Goal: Find specific page/section: Find specific page/section

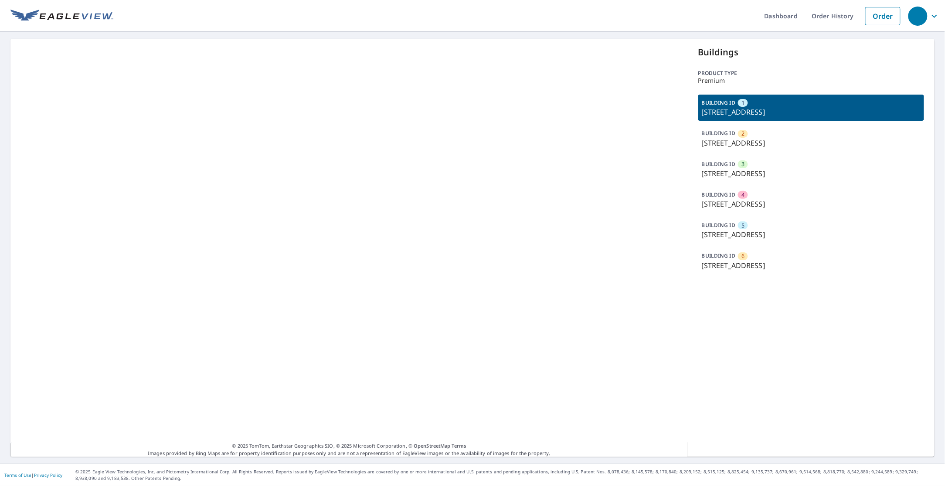
click at [754, 262] on p "12639 W 51st Pl, Arvada, CO, 80002" at bounding box center [811, 265] width 219 height 10
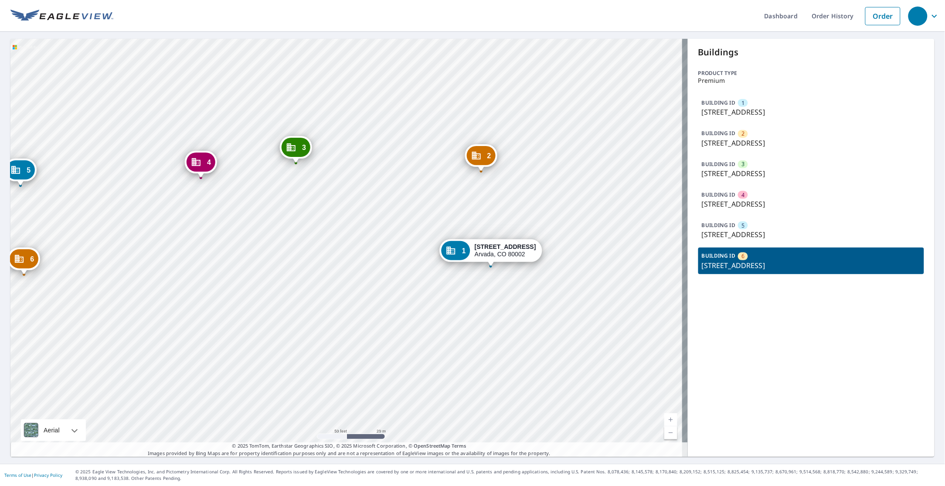
drag, startPoint x: 336, startPoint y: 316, endPoint x: 269, endPoint y: 334, distance: 69.9
click at [389, 332] on div "2 12630 W 51st Pl Arvada, CO 80002 3 9800 W 51st Pl Arvada, CO 80002 4 9900 W 5…" at bounding box center [348, 248] width 677 height 418
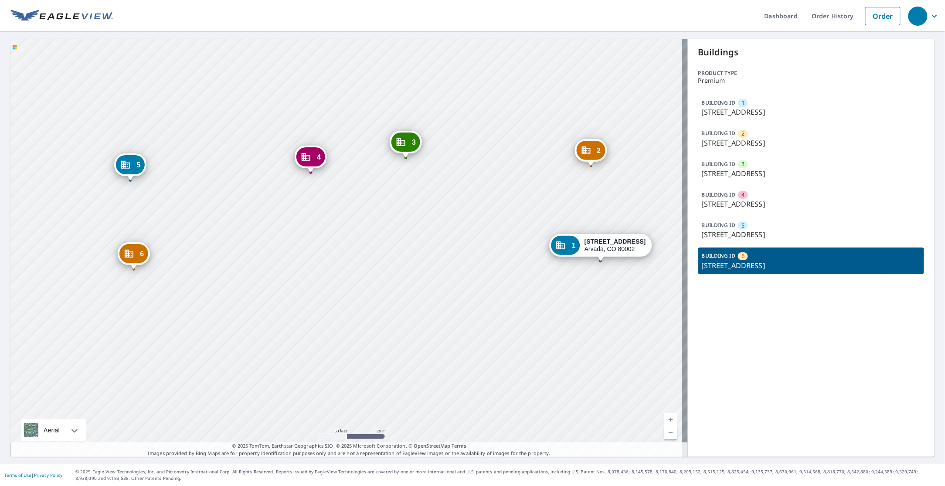
drag, startPoint x: 294, startPoint y: 328, endPoint x: 369, endPoint y: 328, distance: 74.5
click at [369, 328] on div "2 12630 W 51st Pl Arvada, CO 80002 3 9800 W 51st Pl Arvada, CO 80002 4 9900 W 5…" at bounding box center [348, 248] width 677 height 418
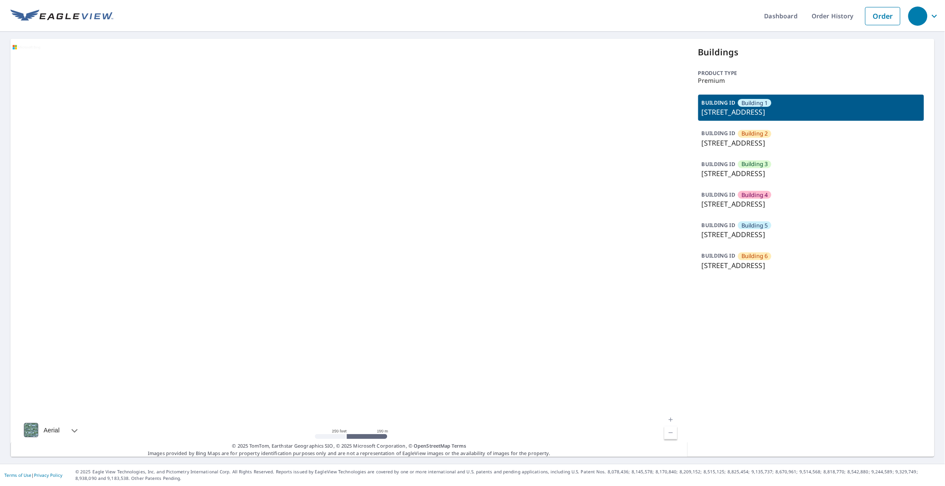
click at [777, 268] on p "[STREET_ADDRESS]" at bounding box center [811, 265] width 219 height 10
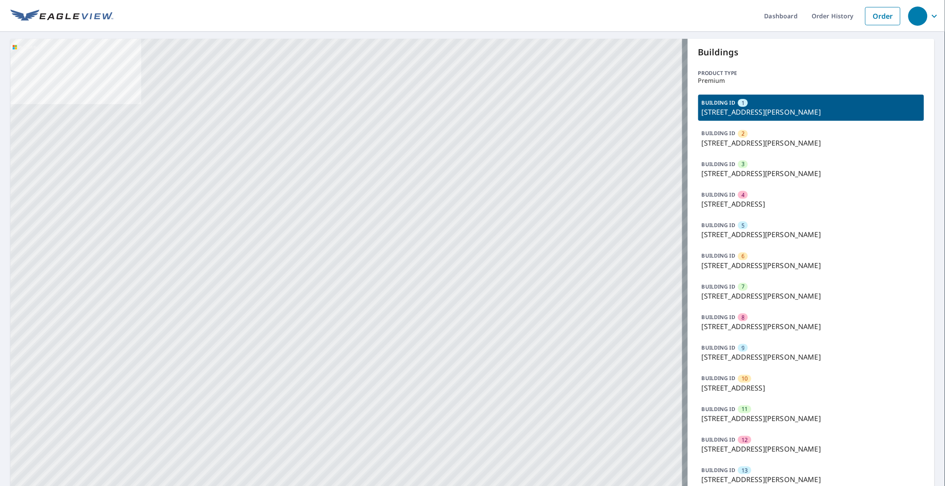
drag, startPoint x: 461, startPoint y: 249, endPoint x: 436, endPoint y: 86, distance: 164.4
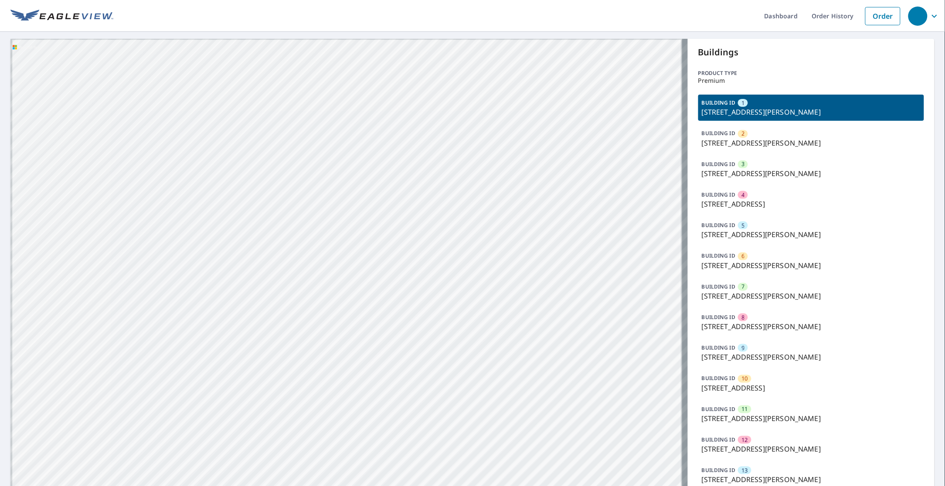
drag, startPoint x: 448, startPoint y: 319, endPoint x: 437, endPoint y: 139, distance: 179.9
drag, startPoint x: 386, startPoint y: 336, endPoint x: 414, endPoint y: 97, distance: 240.4
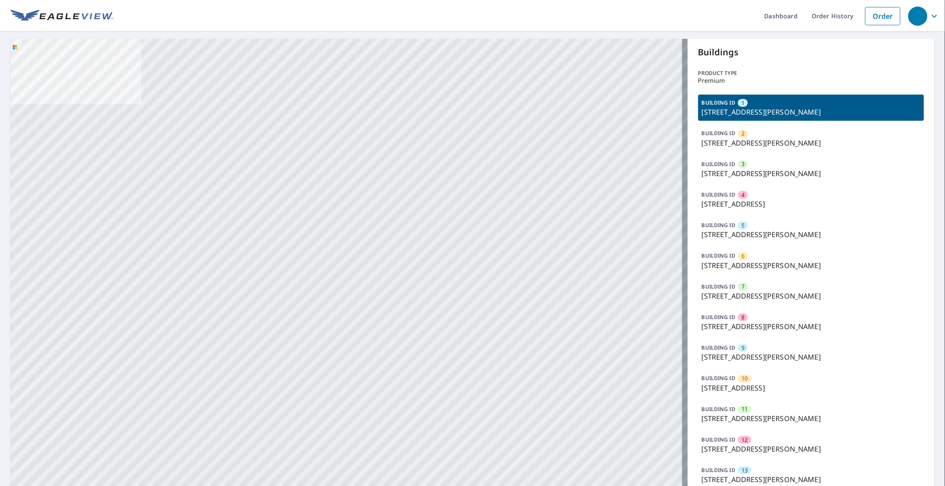
drag, startPoint x: 452, startPoint y: 332, endPoint x: 449, endPoint y: 215, distance: 116.8
drag, startPoint x: 432, startPoint y: 356, endPoint x: 438, endPoint y: 216, distance: 140.5
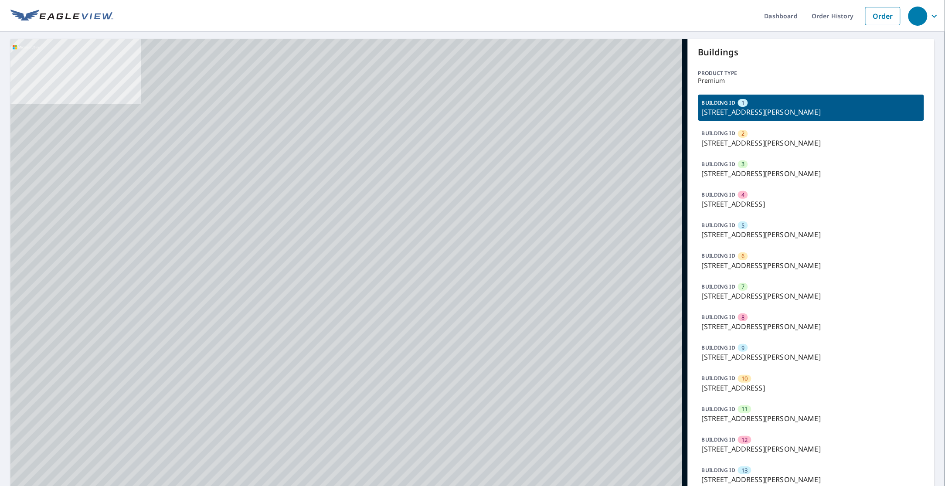
drag, startPoint x: 400, startPoint y: 241, endPoint x: 381, endPoint y: 207, distance: 38.8
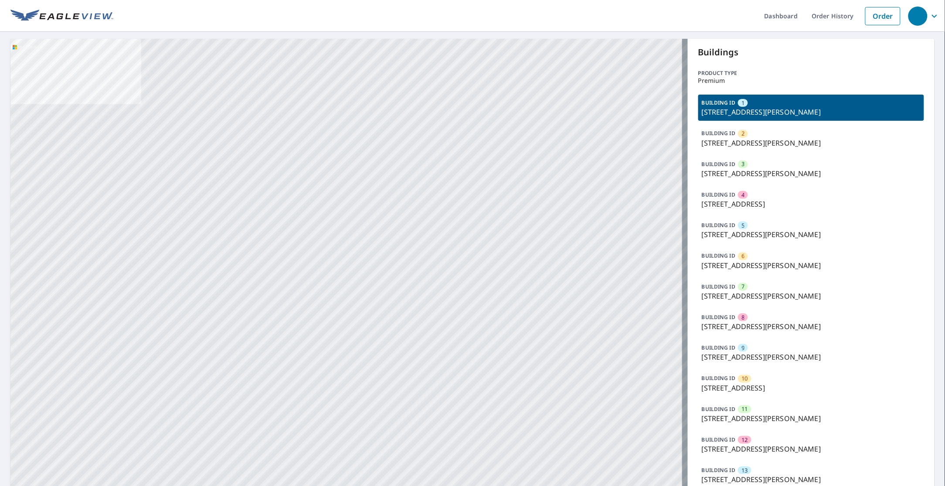
drag, startPoint x: 369, startPoint y: 391, endPoint x: 377, endPoint y: 288, distance: 103.6
drag, startPoint x: 329, startPoint y: 421, endPoint x: 353, endPoint y: 282, distance: 140.6
drag, startPoint x: 336, startPoint y: 406, endPoint x: 343, endPoint y: 290, distance: 115.7
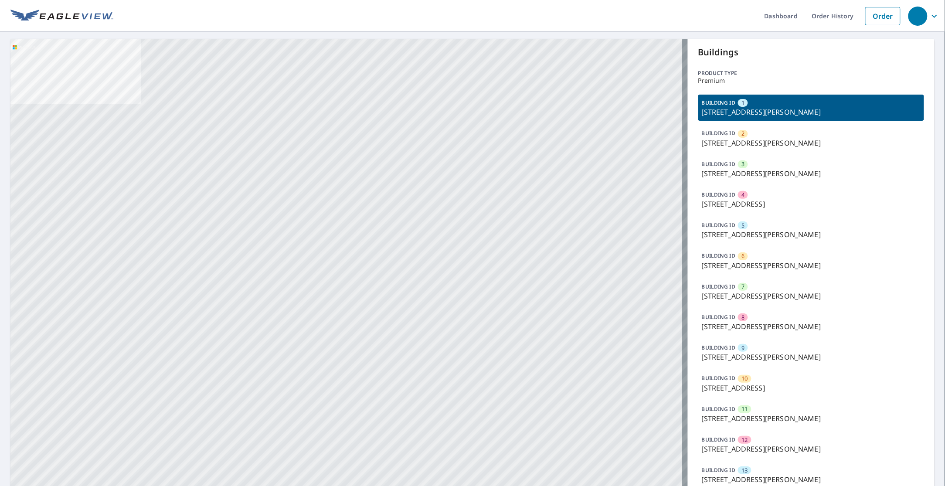
drag, startPoint x: 304, startPoint y: 471, endPoint x: 335, endPoint y: 371, distance: 103.9
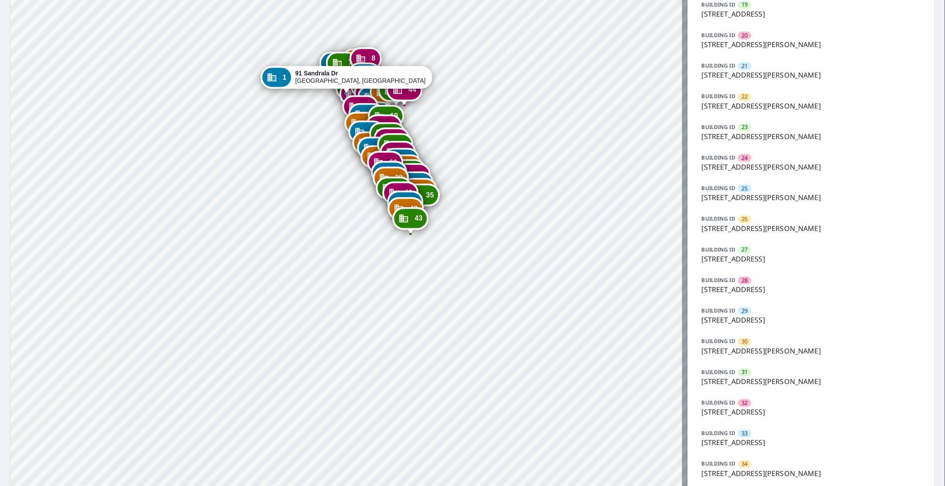
scroll to position [654, 0]
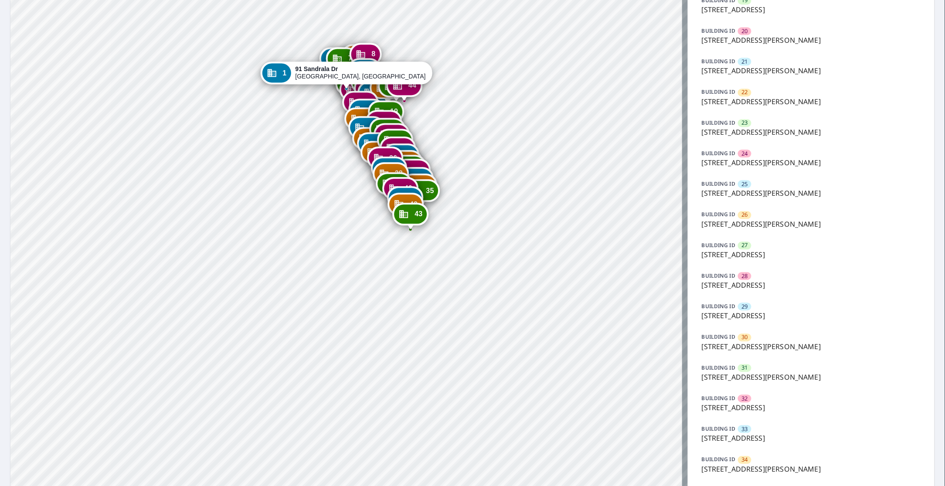
click at [472, 149] on div "2 91 [PERSON_NAME] Dr [PERSON_NAME], [GEOGRAPHIC_DATA] 43068 3 107 Sandrala Dr …" at bounding box center [348, 87] width 677 height 1405
drag, startPoint x: 470, startPoint y: 164, endPoint x: 471, endPoint y: 172, distance: 8.4
click at [471, 172] on div "2 91 [PERSON_NAME] Dr [PERSON_NAME], [GEOGRAPHIC_DATA] 43068 3 107 Sandrala Dr …" at bounding box center [348, 87] width 677 height 1405
click at [748, 132] on p "[STREET_ADDRESS][PERSON_NAME]" at bounding box center [811, 132] width 219 height 10
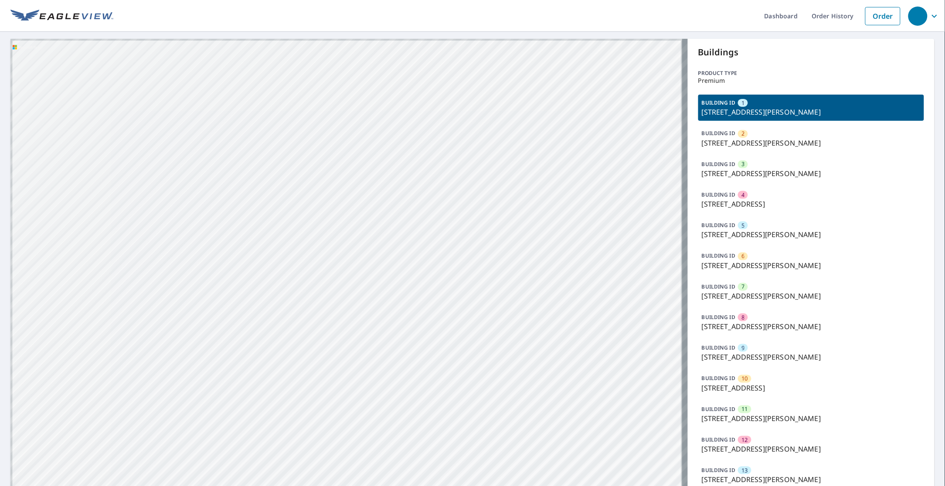
drag, startPoint x: 381, startPoint y: 343, endPoint x: 401, endPoint y: 114, distance: 230.0
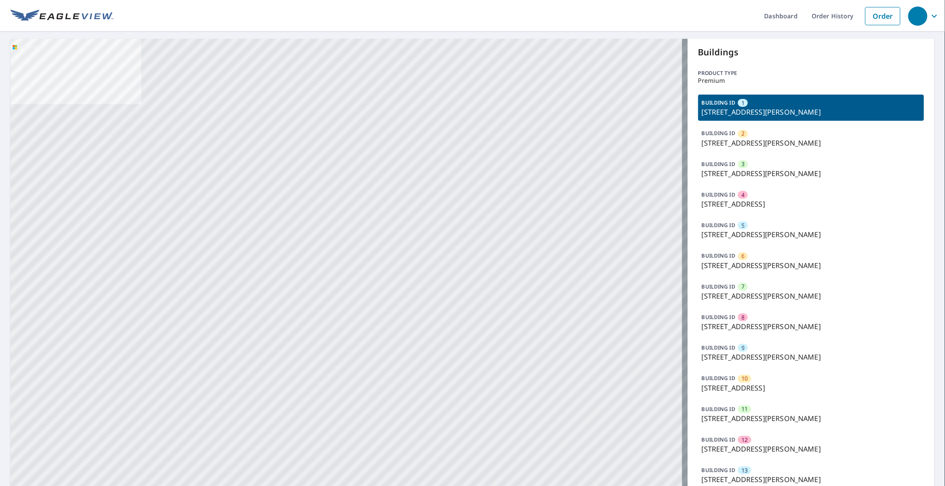
drag, startPoint x: 375, startPoint y: 338, endPoint x: 404, endPoint y: 168, distance: 172.4
drag, startPoint x: 314, startPoint y: 387, endPoint x: 362, endPoint y: 269, distance: 127.0
drag, startPoint x: 392, startPoint y: 341, endPoint x: 413, endPoint y: 238, distance: 104.9
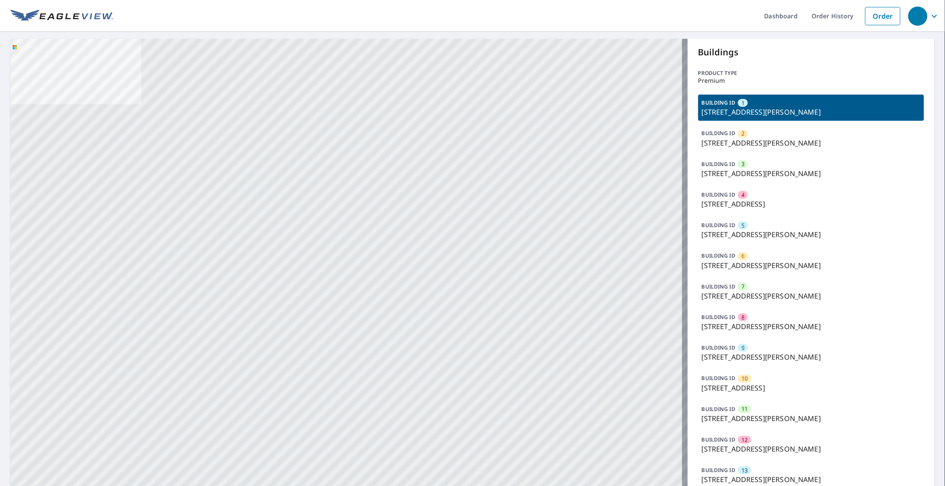
drag, startPoint x: 384, startPoint y: 300, endPoint x: 428, endPoint y: 231, distance: 81.7
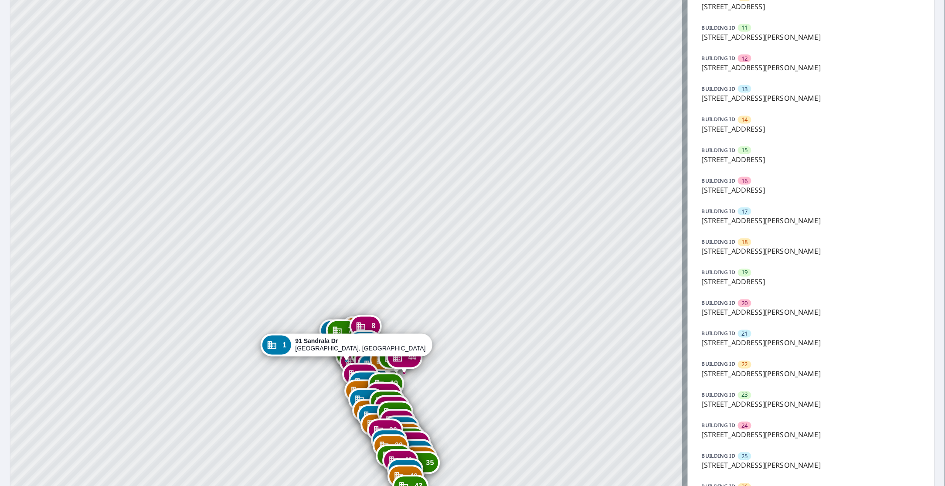
scroll to position [490, 0]
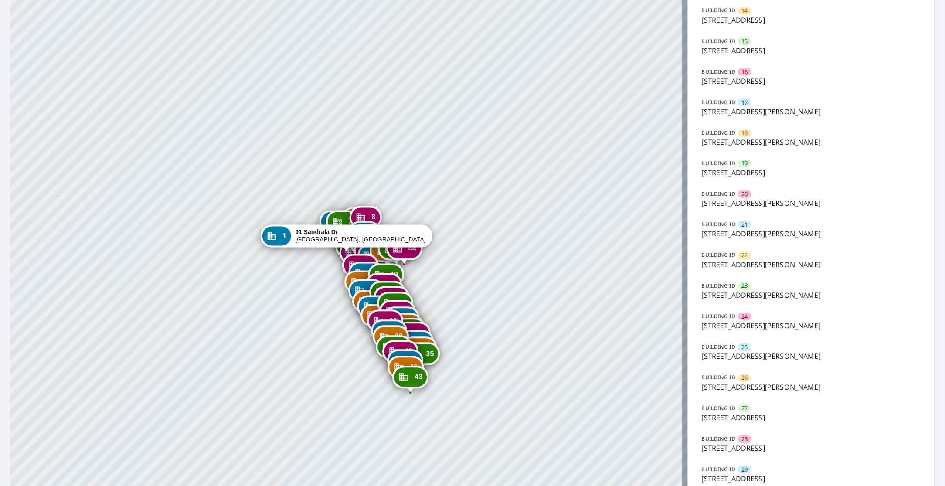
drag, startPoint x: 543, startPoint y: 238, endPoint x: 519, endPoint y: 218, distance: 32.2
click at [551, 192] on div "2 91 Sandrala Dr Reynoldsburg, OH 43068 3 107 Sandrala Dr Reynoldsburg, OH 4306…" at bounding box center [348, 251] width 677 height 1405
drag, startPoint x: 441, startPoint y: 295, endPoint x: 396, endPoint y: 226, distance: 82.7
click at [401, 226] on div "2 91 Sandrala Dr Reynoldsburg, OH 43068 3 107 Sandrala Dr Reynoldsburg, OH 4306…" at bounding box center [348, 251] width 677 height 1405
click at [485, 210] on div "2 91 Sandrala Dr Reynoldsburg, OH 43068 3 107 Sandrala Dr Reynoldsburg, OH 4306…" at bounding box center [348, 251] width 677 height 1405
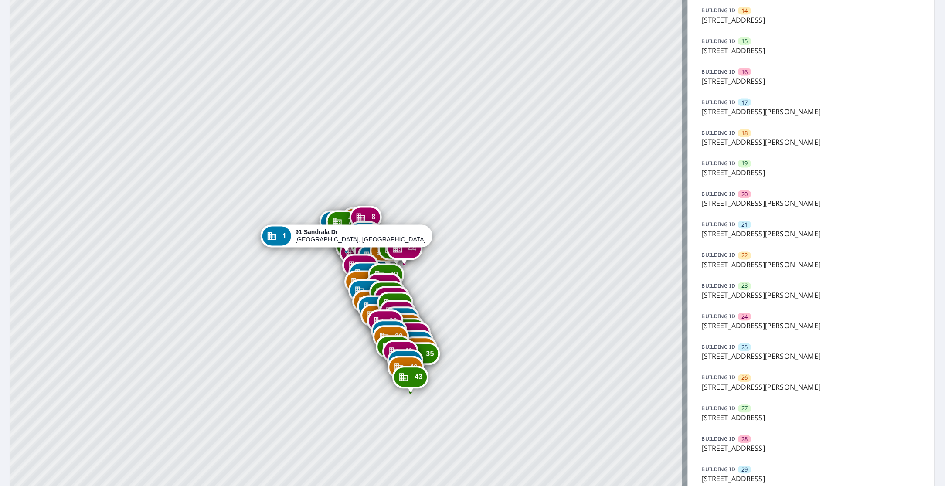
drag, startPoint x: 361, startPoint y: 259, endPoint x: 347, endPoint y: 249, distance: 16.8
click at [347, 249] on div "2 91 Sandrala Dr Reynoldsburg, OH 43068 3 107 Sandrala Dr Reynoldsburg, OH 4306…" at bounding box center [348, 251] width 677 height 1405
drag, startPoint x: 560, startPoint y: 249, endPoint x: 421, endPoint y: 253, distance: 139.9
click at [421, 253] on div "2 91 Sandrala Dr Reynoldsburg, OH 43068 3 107 Sandrala Dr Reynoldsburg, OH 4306…" at bounding box center [348, 251] width 677 height 1405
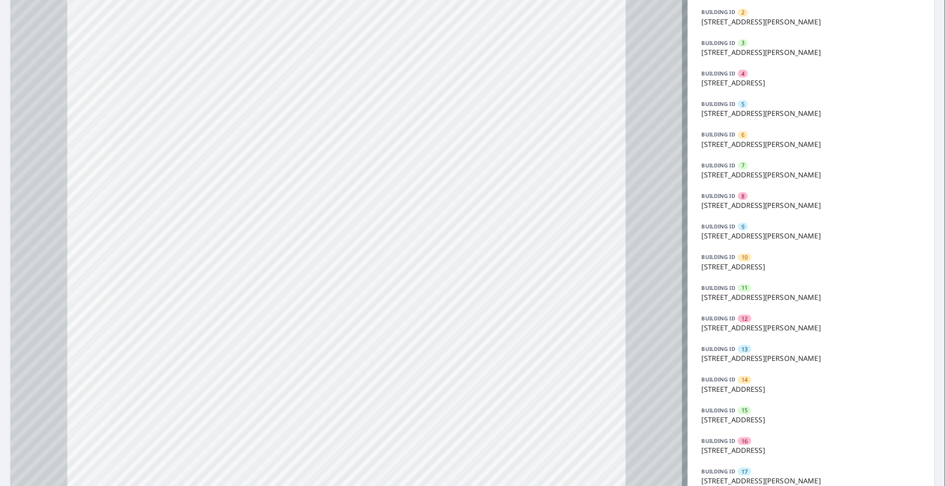
scroll to position [109, 0]
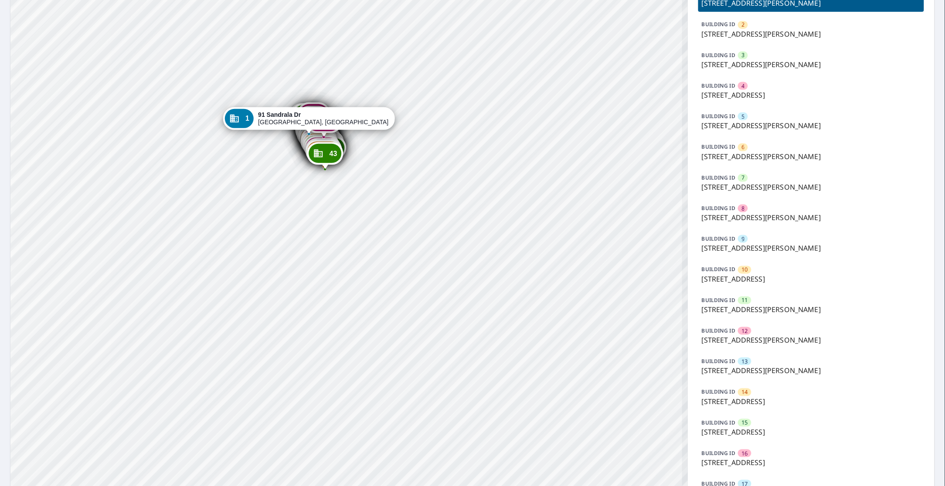
drag, startPoint x: 356, startPoint y: 33, endPoint x: 325, endPoint y: 258, distance: 227.0
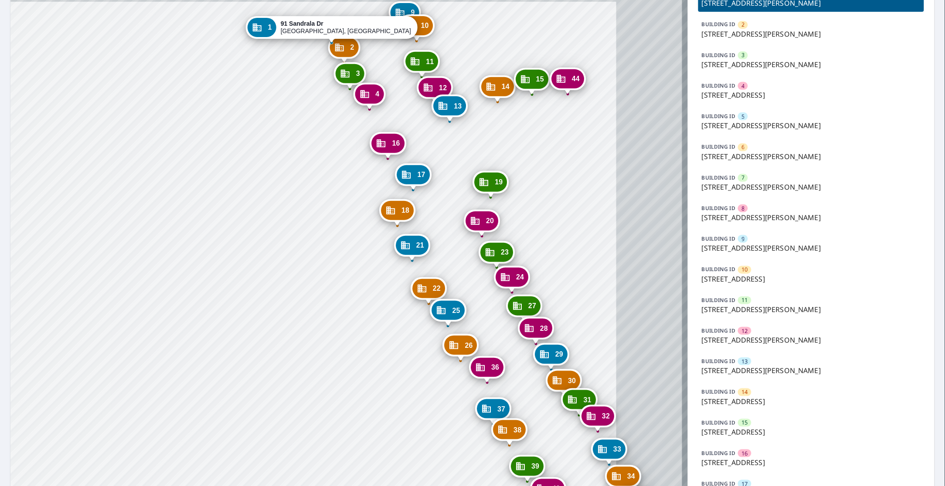
drag, startPoint x: 384, startPoint y: 151, endPoint x: 297, endPoint y: 234, distance: 120.8
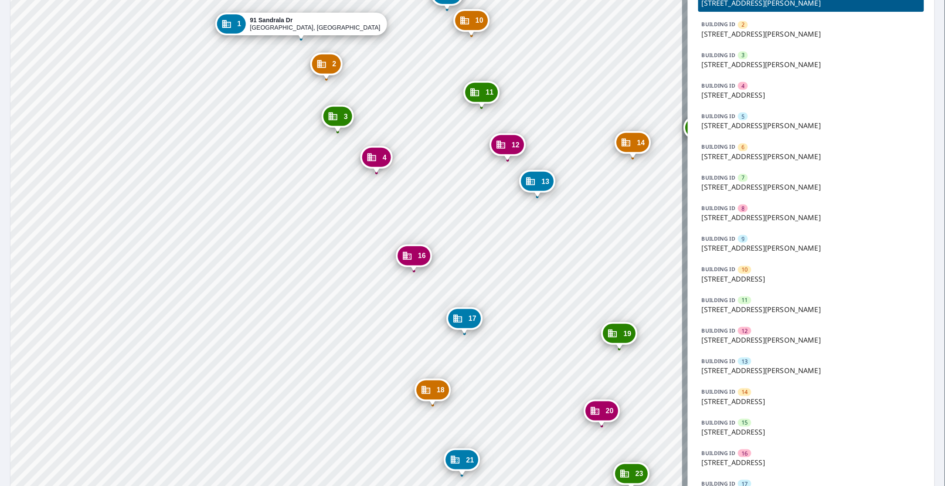
drag, startPoint x: 326, startPoint y: 166, endPoint x: 291, endPoint y: 226, distance: 69.7
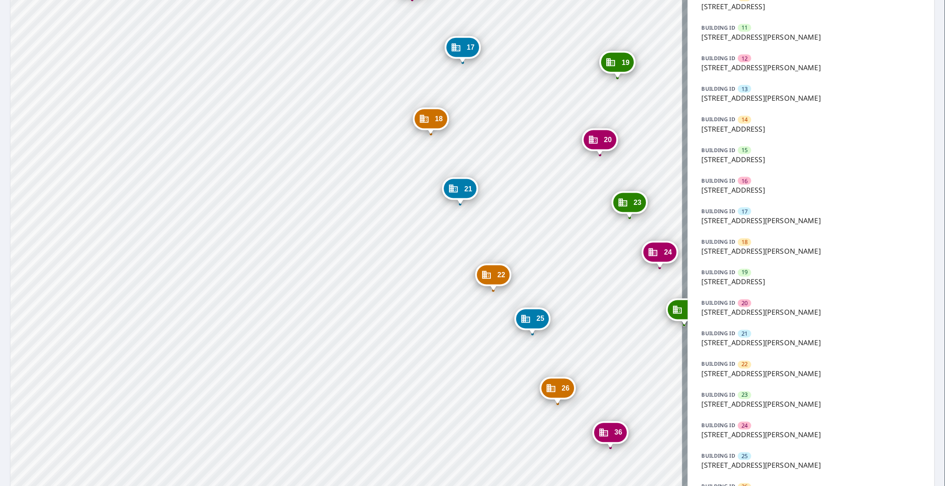
scroll to position [545, 0]
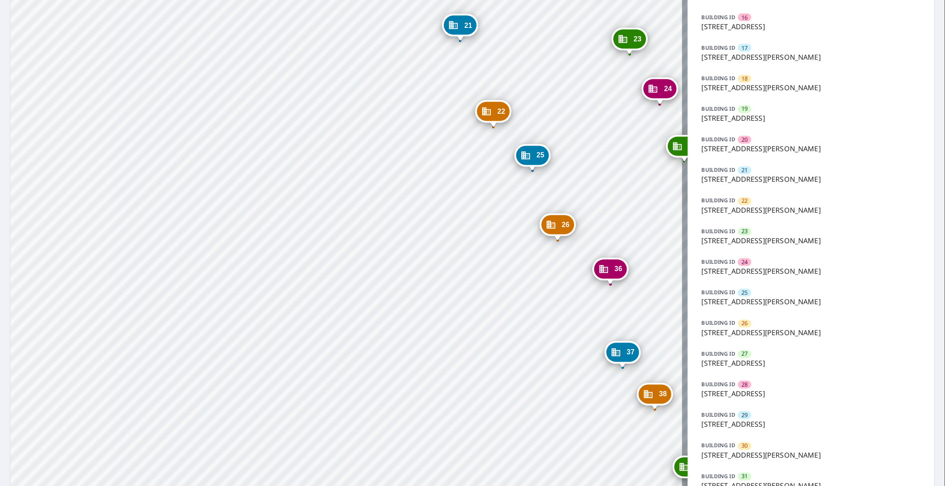
click at [748, 211] on p "155 Sandrala Dr, Reynoldsburg, OH, 43068" at bounding box center [811, 210] width 219 height 10
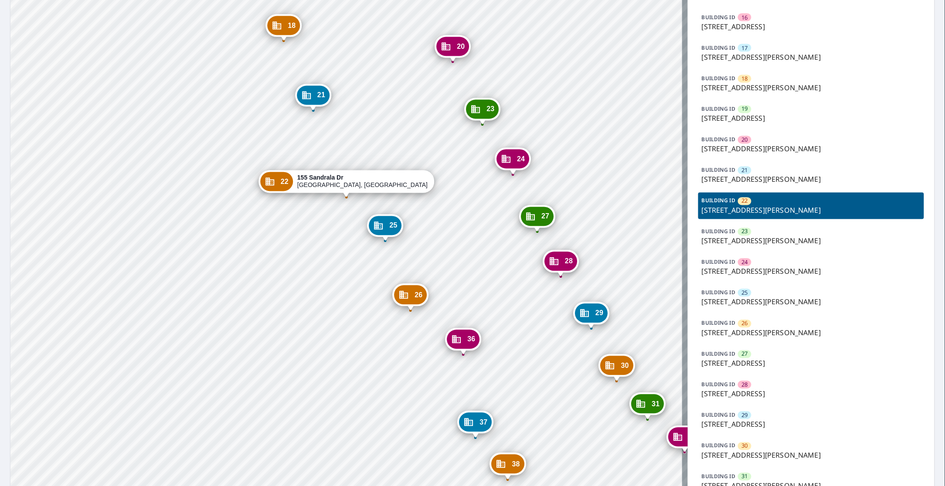
click at [742, 238] on p "156 Sandrala Dr, Reynoldsburg, OH, 43068" at bounding box center [811, 241] width 219 height 10
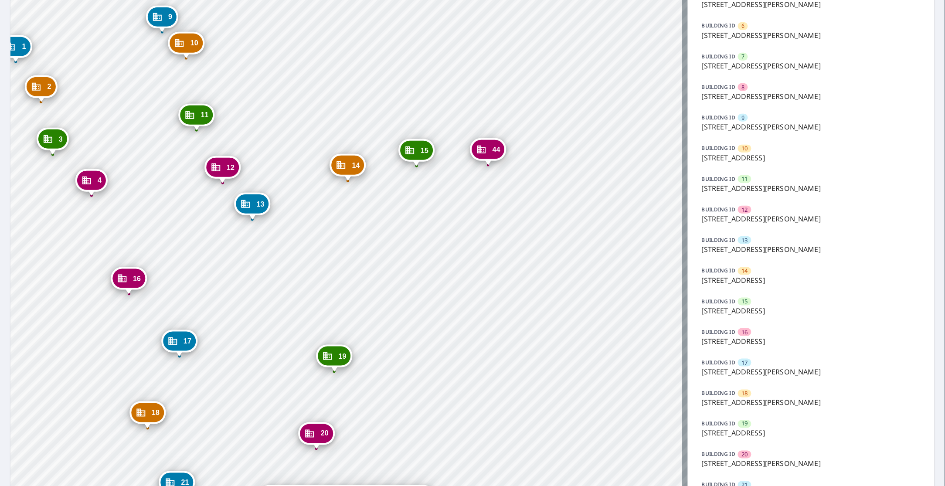
scroll to position [163, 0]
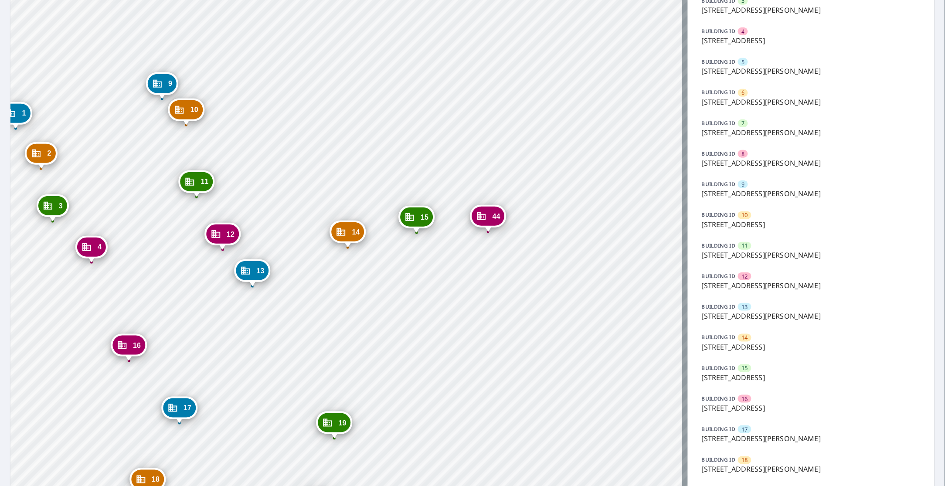
click at [755, 126] on div "BUILDING ID 7 7343 Reynolds Crossing Dr, Reynoldsburg, OH, 43068" at bounding box center [811, 128] width 226 height 26
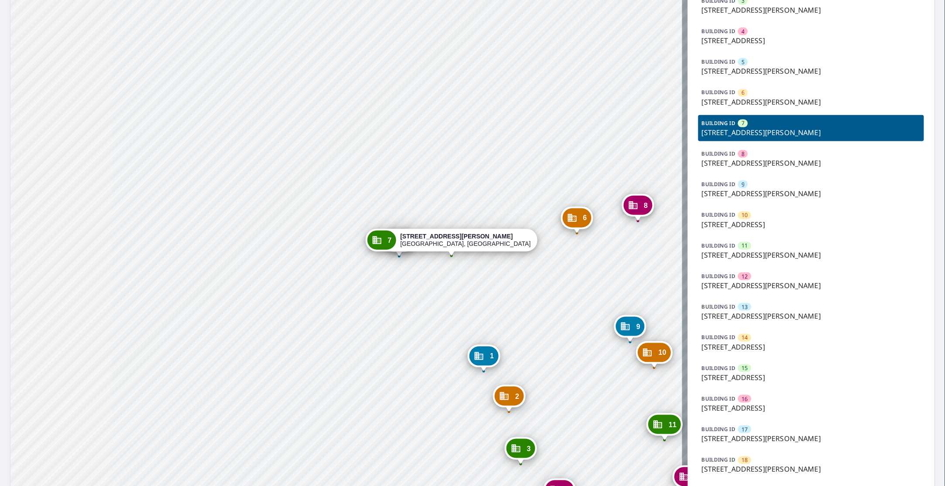
drag, startPoint x: 345, startPoint y: 151, endPoint x: 356, endPoint y: 56, distance: 95.7
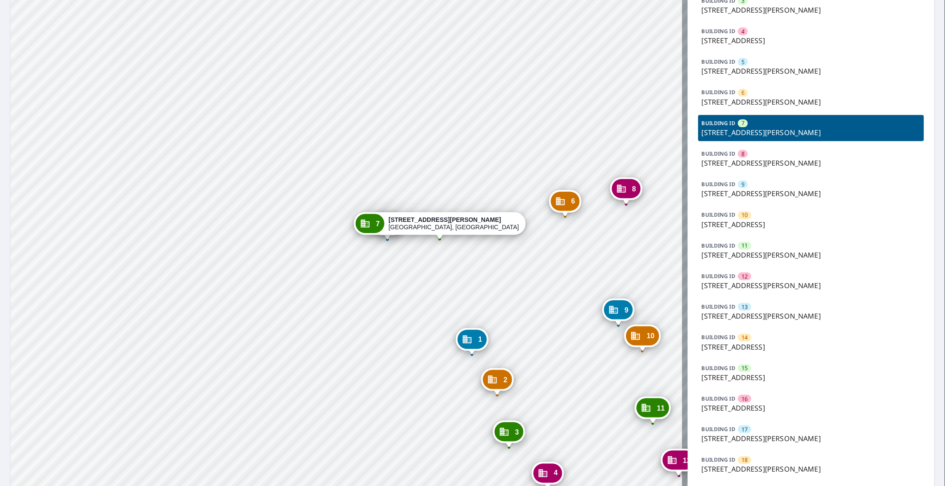
drag, startPoint x: 369, startPoint y: 295, endPoint x: 360, endPoint y: 322, distance: 28.1
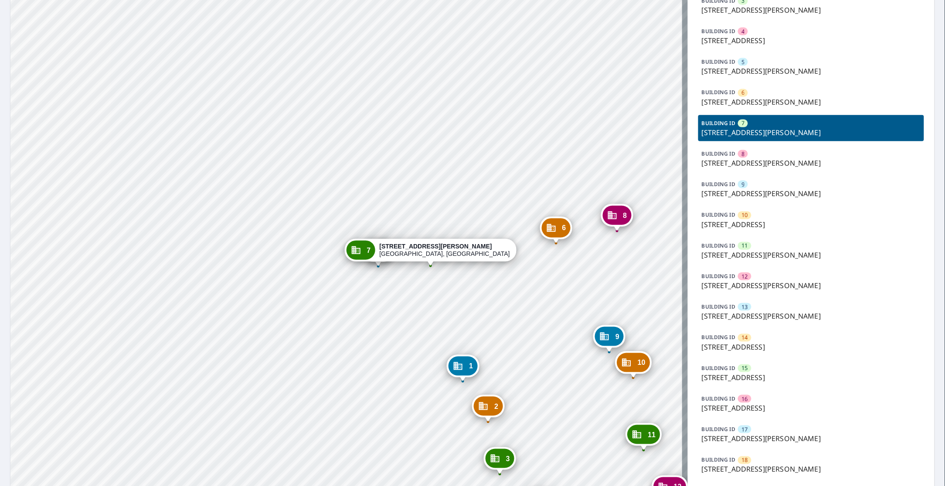
scroll to position [218, 0]
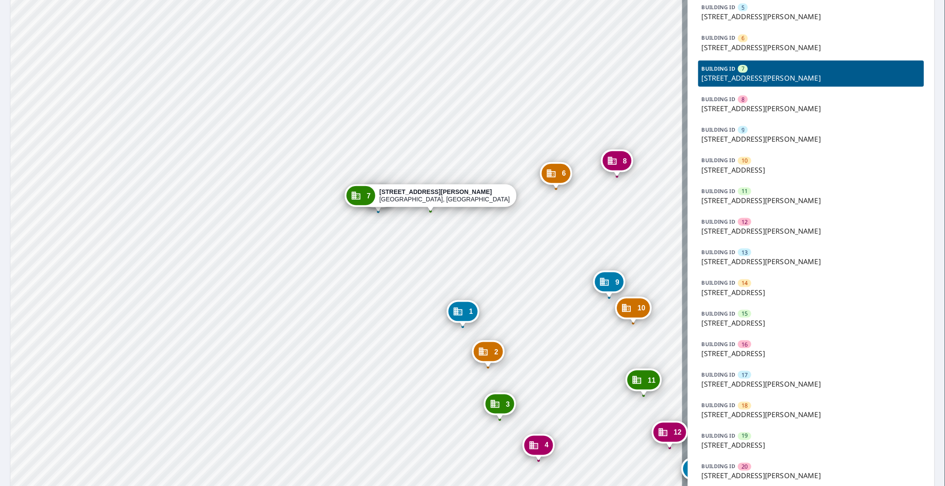
click at [757, 384] on p "131 Sandrala Dr, Reynoldsburg, OH, 43068" at bounding box center [811, 384] width 219 height 10
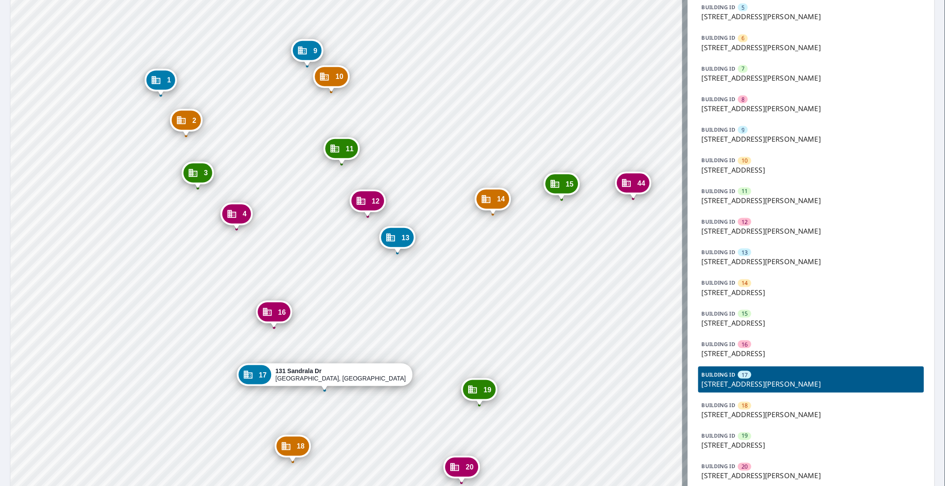
drag, startPoint x: 587, startPoint y: 219, endPoint x: 565, endPoint y: 85, distance: 135.5
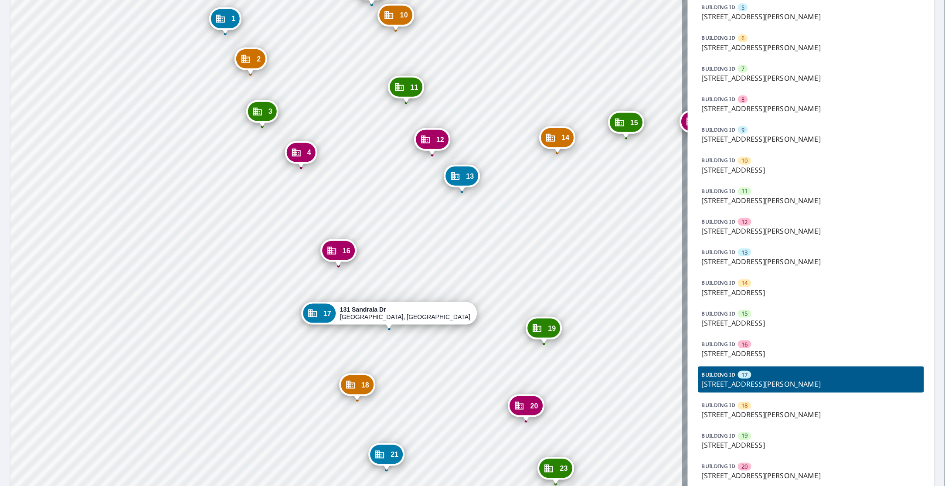
drag, startPoint x: 497, startPoint y: 319, endPoint x: 561, endPoint y: 256, distance: 90.6
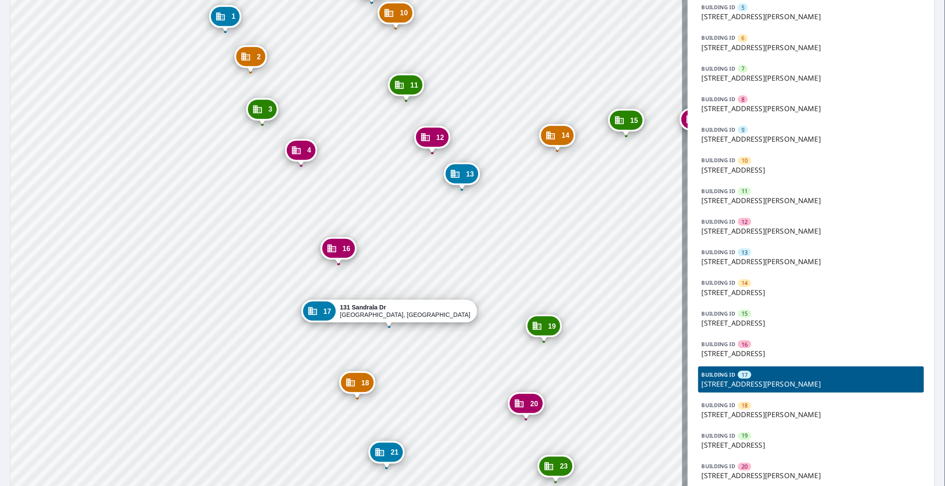
click at [763, 401] on div "BUILDING ID 18 139 Sandrala Dr, Reynoldsburg, OH, 43068" at bounding box center [811, 410] width 226 height 26
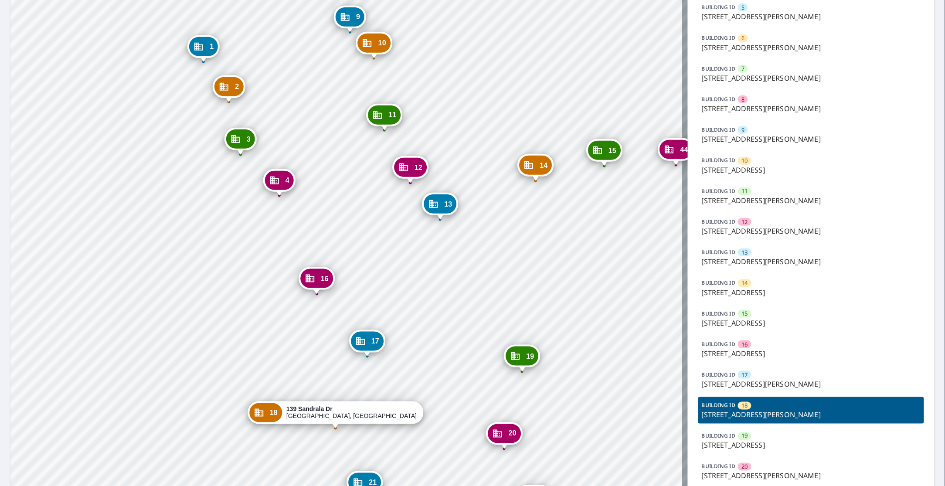
drag, startPoint x: 421, startPoint y: 351, endPoint x: 408, endPoint y: 277, distance: 75.2
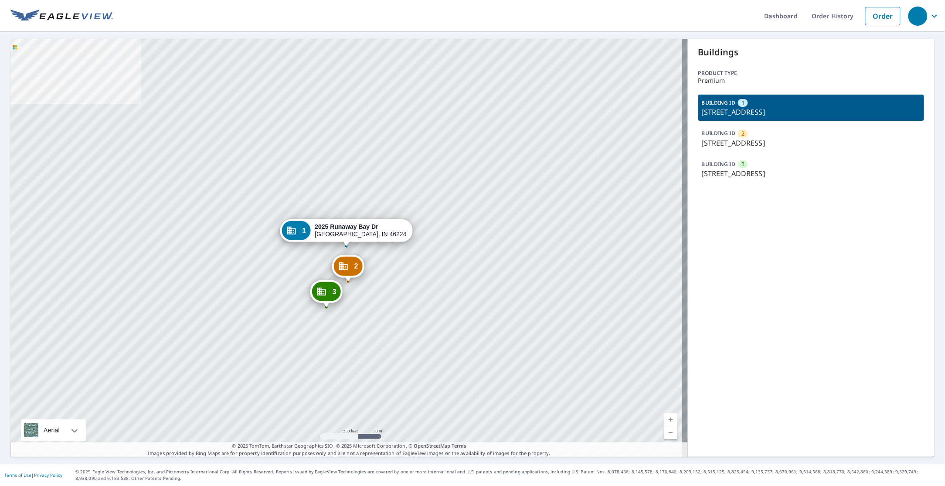
click at [761, 175] on p "[STREET_ADDRESS]" at bounding box center [811, 173] width 219 height 10
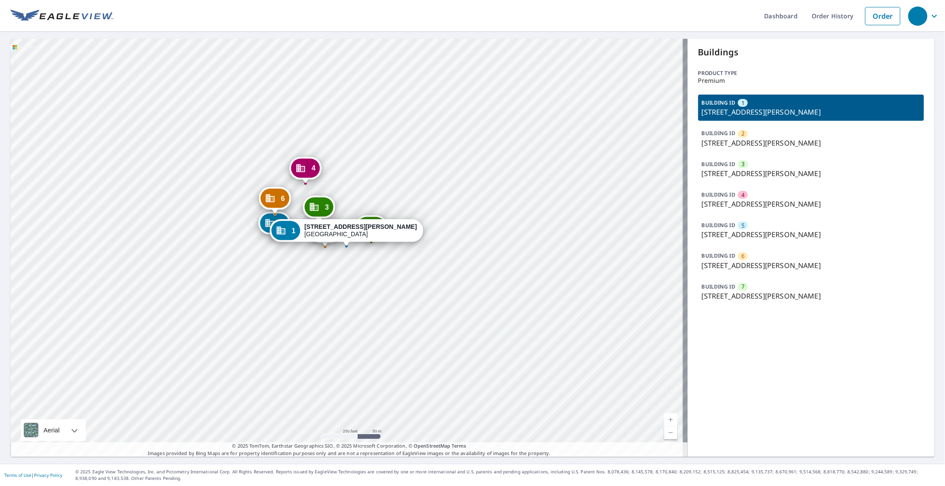
drag, startPoint x: 423, startPoint y: 197, endPoint x: 463, endPoint y: 198, distance: 40.1
click at [463, 198] on div "2 [STREET_ADDRESS][PERSON_NAME][PERSON_NAME] 3 [STREET_ADDRESS][PERSON_NAME][PE…" at bounding box center [348, 248] width 677 height 418
drag, startPoint x: 391, startPoint y: 145, endPoint x: 404, endPoint y: 141, distance: 12.8
click at [404, 141] on div "2 8000 John Davis Dr Frankfort, KY 40601 3 8000 John Davis Dr Frankfort, KY 406…" at bounding box center [348, 248] width 677 height 418
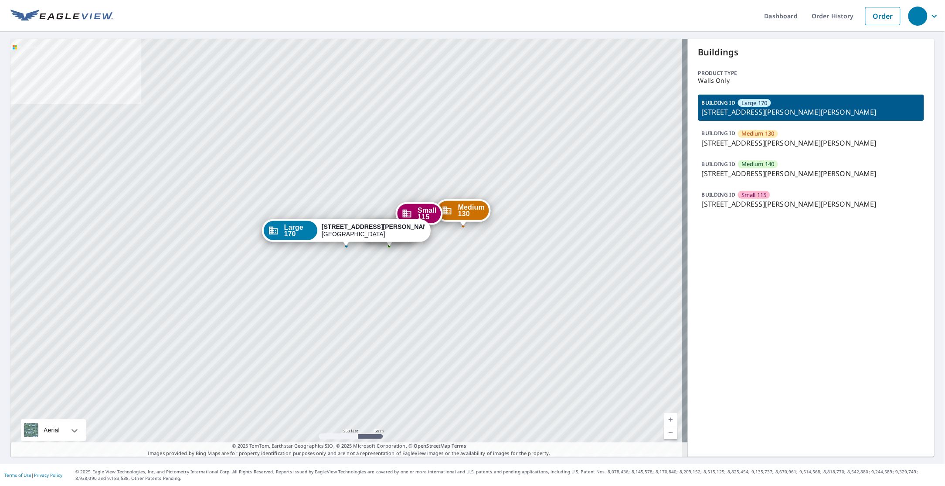
click at [767, 201] on p "[STREET_ADDRESS][PERSON_NAME][PERSON_NAME]" at bounding box center [811, 204] width 219 height 10
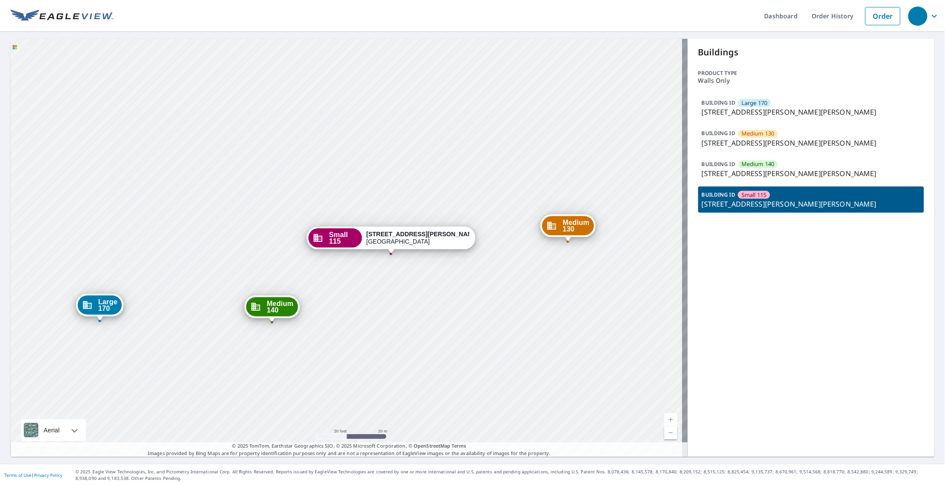
drag, startPoint x: 452, startPoint y: 282, endPoint x: 395, endPoint y: 278, distance: 57.7
click at [395, 278] on div "Large 170 [STREET_ADDRESS][PERSON_NAME] Medium 130 [STREET_ADDRESS][PERSON_NAME…" at bounding box center [348, 248] width 677 height 418
